Goal: Information Seeking & Learning: Learn about a topic

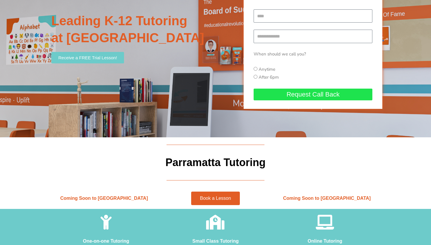
scroll to position [94, 0]
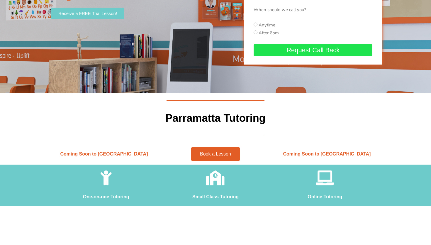
click at [216, 152] on span "Book a Lesson" at bounding box center [215, 154] width 31 height 5
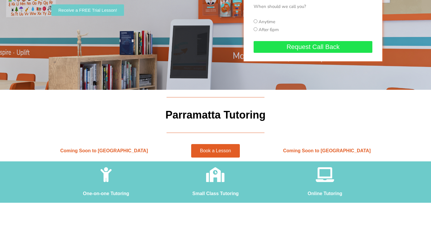
scroll to position [110, 0]
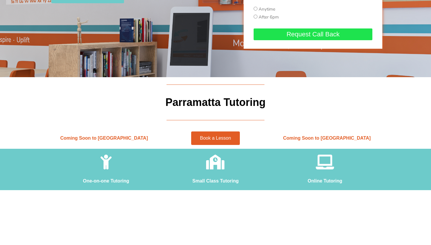
click at [324, 161] on icon at bounding box center [324, 161] width 15 height 15
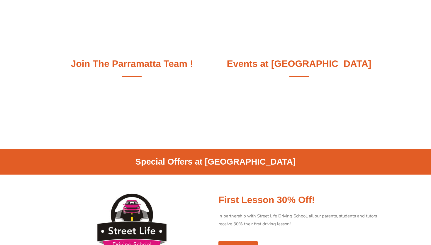
scroll to position [466, 0]
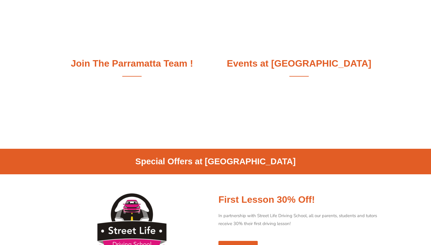
click at [135, 63] on h2 "Join The Parramatta Team !" at bounding box center [131, 63] width 161 height 12
click at [135, 78] on div "Join The Parramatta Team !" at bounding box center [131, 71] width 167 height 32
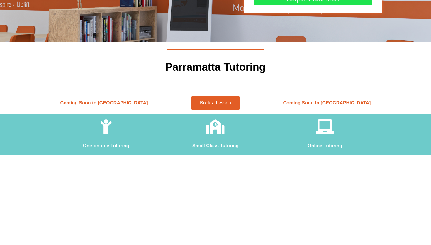
scroll to position [45, 0]
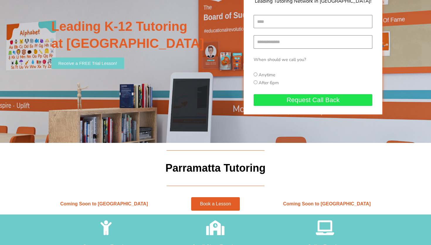
click at [215, 203] on span "Book a Lesson" at bounding box center [215, 203] width 31 height 5
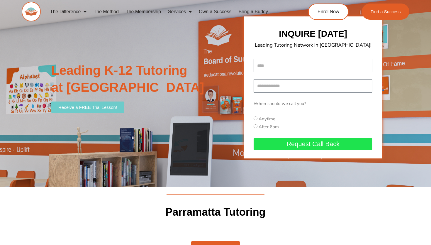
scroll to position [0, 0]
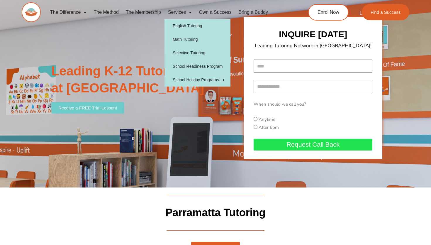
click at [177, 13] on link "Services" at bounding box center [179, 12] width 31 height 13
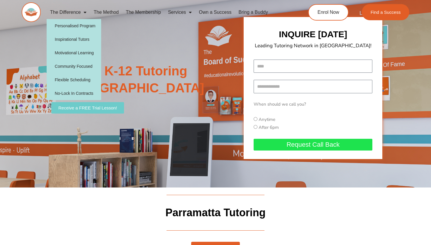
click at [76, 14] on link "The Difference" at bounding box center [69, 12] width 44 height 13
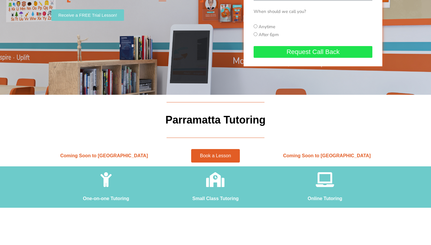
scroll to position [94, 0]
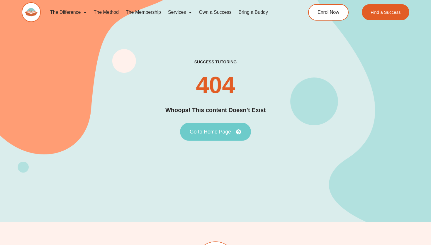
click at [207, 132] on span "Go to Home Page" at bounding box center [210, 131] width 41 height 5
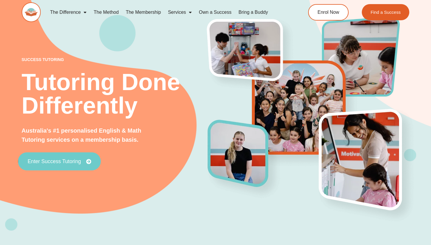
click at [83, 160] on span "Enter Success Tutoring" at bounding box center [60, 161] width 64 height 5
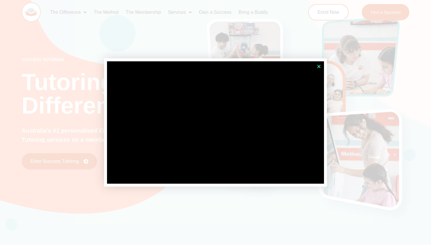
click at [320, 65] on icon "Close" at bounding box center [319, 66] width 4 height 4
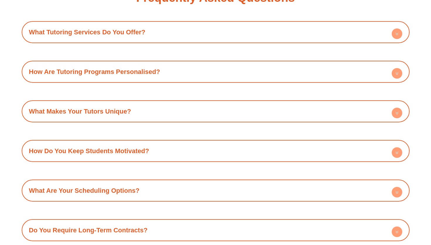
scroll to position [2051, 0]
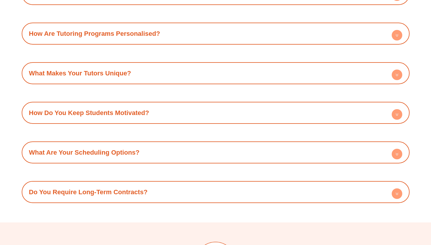
click at [151, 65] on div "What Makes Your Tutors Unique?" at bounding box center [216, 73] width 382 height 16
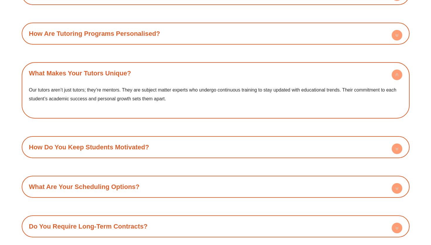
click at [148, 27] on div "How Are Tutoring Programs Personalised?" at bounding box center [216, 33] width 382 height 16
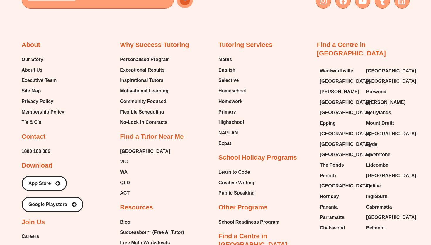
scroll to position [2433, 0]
click at [331, 212] on span "Parramatta" at bounding box center [332, 216] width 25 height 9
click at [330, 140] on span "[GEOGRAPHIC_DATA]" at bounding box center [345, 144] width 50 height 9
click at [336, 129] on span "[GEOGRAPHIC_DATA]" at bounding box center [345, 133] width 50 height 9
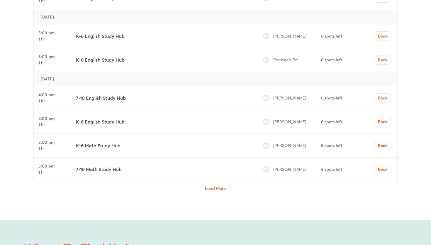
scroll to position [1995, 0]
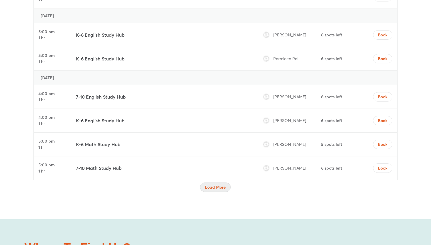
click at [215, 182] on button "Load More" at bounding box center [215, 186] width 31 height 9
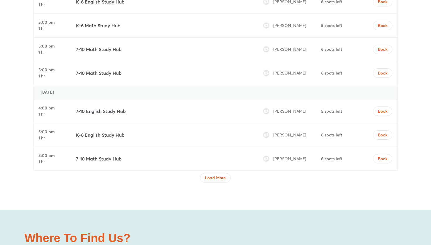
scroll to position [2562, 0]
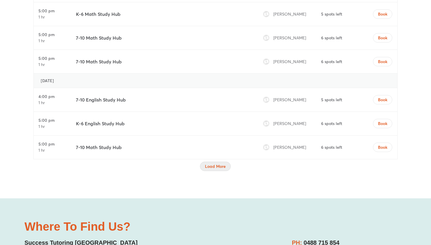
click at [213, 163] on span "Load More" at bounding box center [215, 166] width 21 height 6
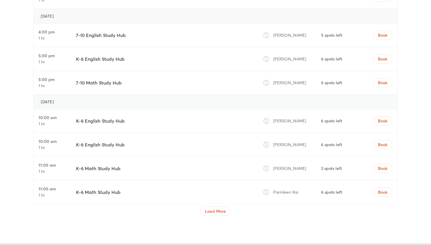
scroll to position [3066, 0]
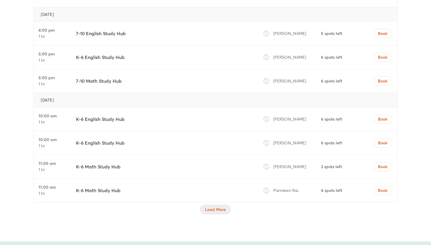
click at [218, 206] on span "Load More" at bounding box center [215, 209] width 21 height 6
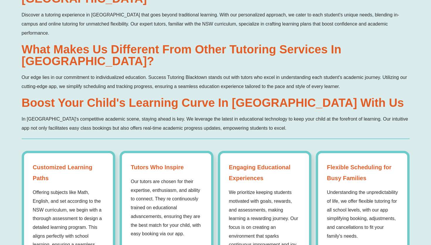
scroll to position [362, 0]
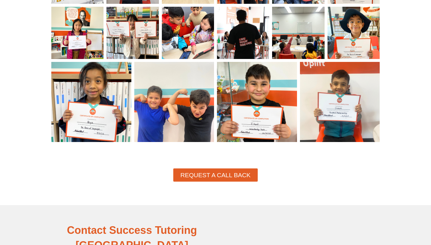
scroll to position [458, 0]
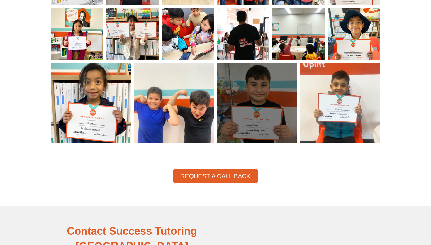
click at [244, 106] on div at bounding box center [257, 103] width 80 height 80
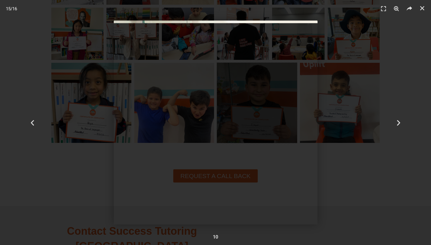
click at [328, 128] on div "15 / 16" at bounding box center [216, 123] width 390 height 204
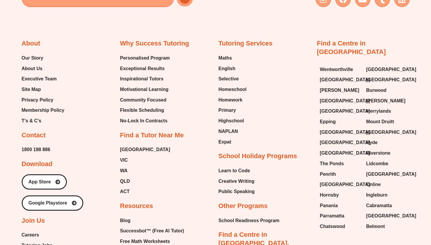
scroll to position [973, 0]
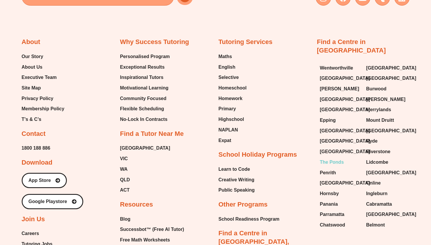
click at [335, 158] on span "The Ponds" at bounding box center [332, 162] width 24 height 9
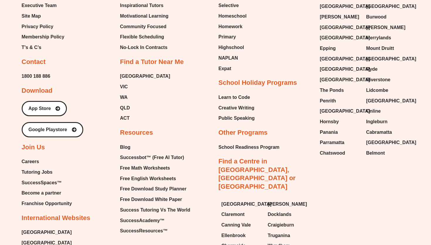
scroll to position [1036, 0]
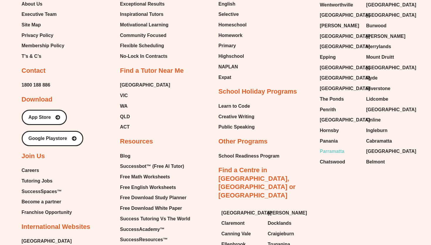
click at [334, 147] on span "Parramatta" at bounding box center [332, 151] width 25 height 9
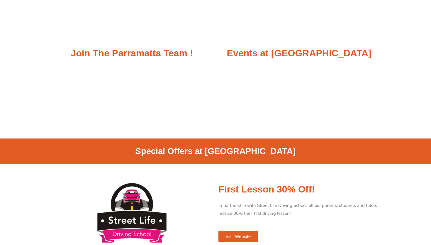
scroll to position [309, 0]
